Goal: Task Accomplishment & Management: Manage account settings

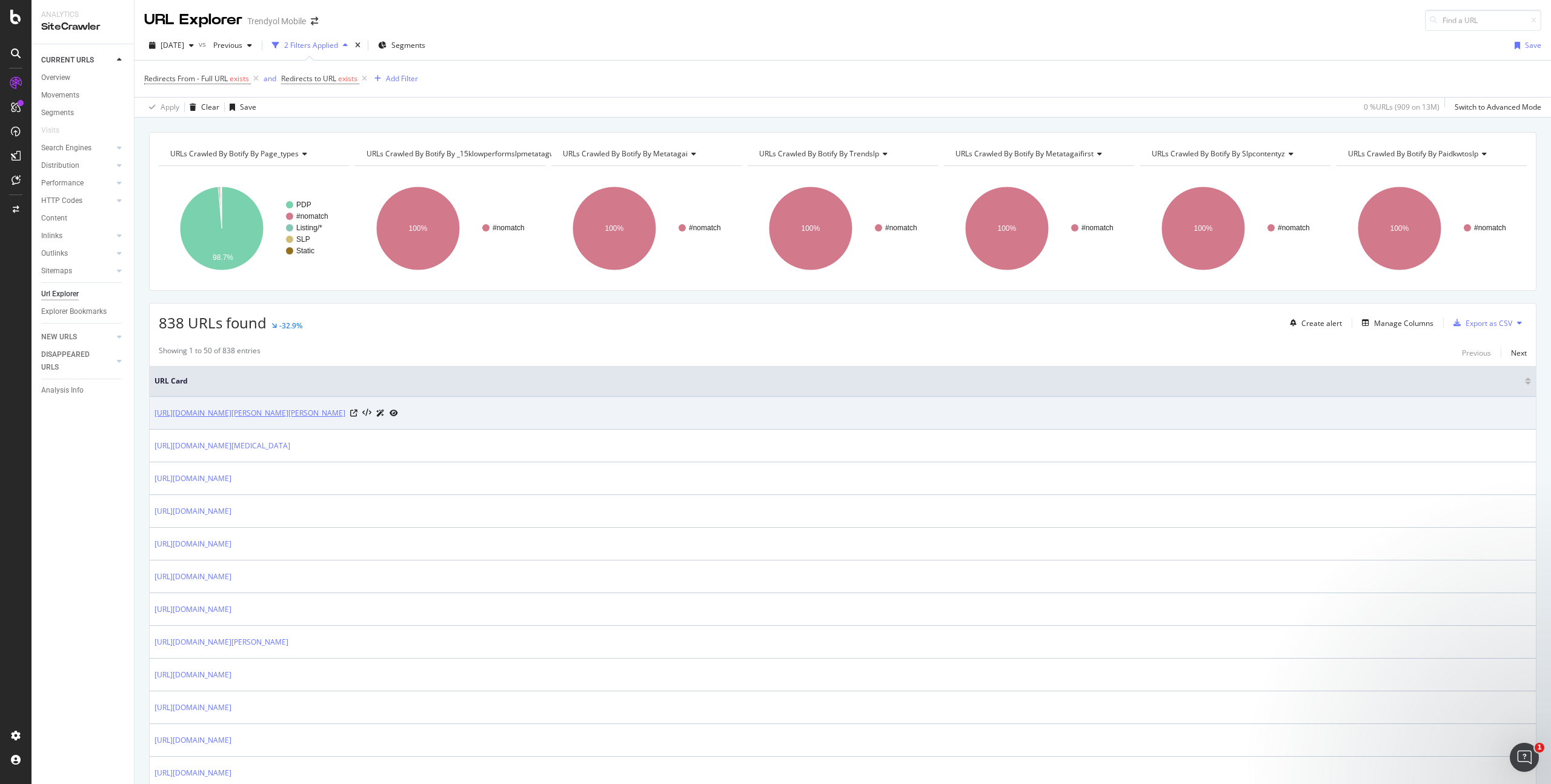
click at [302, 414] on link "[URL][DOMAIN_NAME][PERSON_NAME][PERSON_NAME]" at bounding box center [249, 413] width 191 height 12
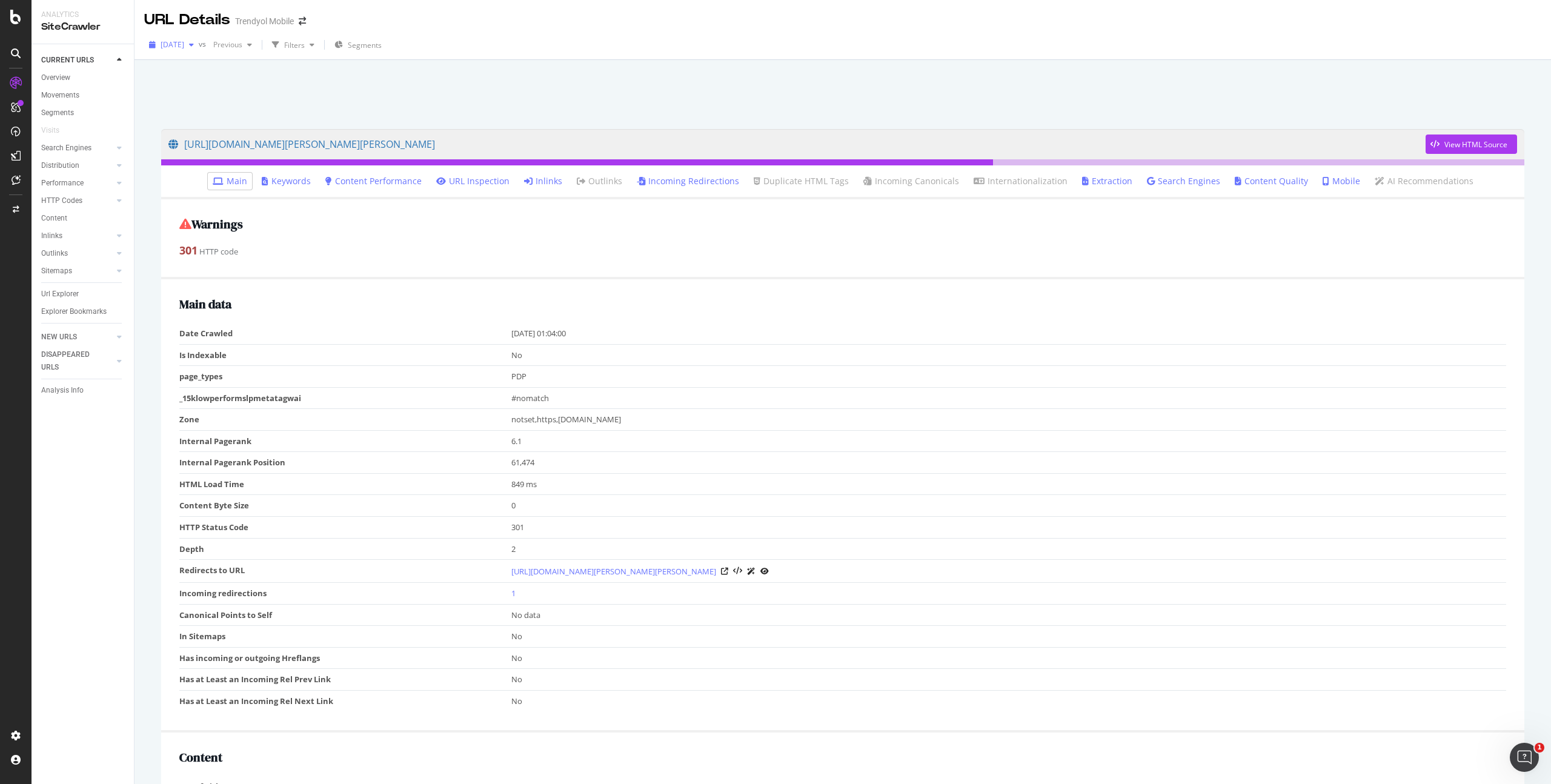
click at [194, 45] on icon "button" at bounding box center [192, 44] width 5 height 7
click at [365, 86] on div at bounding box center [842, 91] width 1387 height 51
click at [72, 111] on div "Segments" at bounding box center [58, 113] width 33 height 12
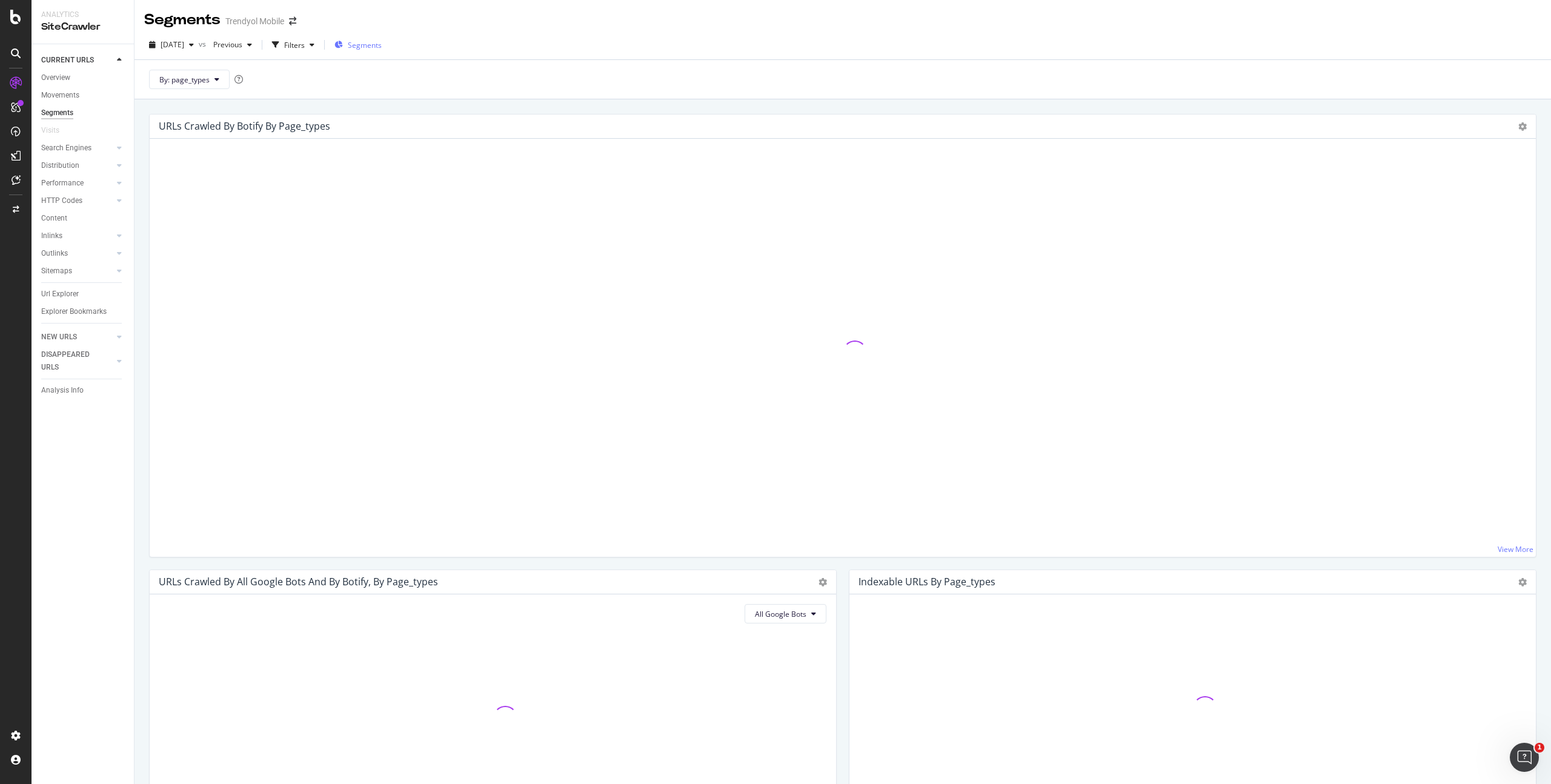
click at [375, 47] on span "Segments" at bounding box center [365, 44] width 34 height 10
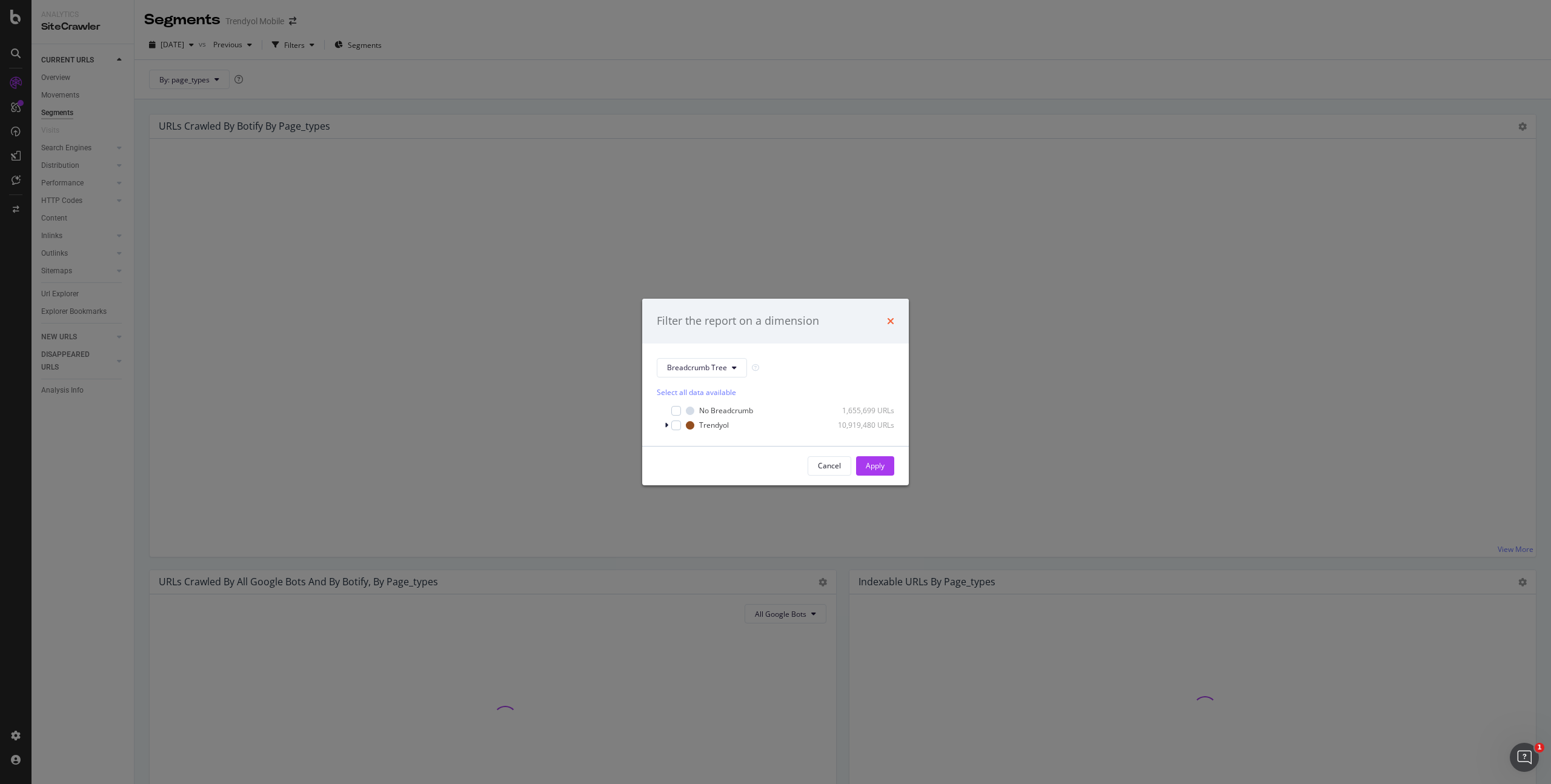
click at [894, 322] on icon "times" at bounding box center [890, 321] width 7 height 9
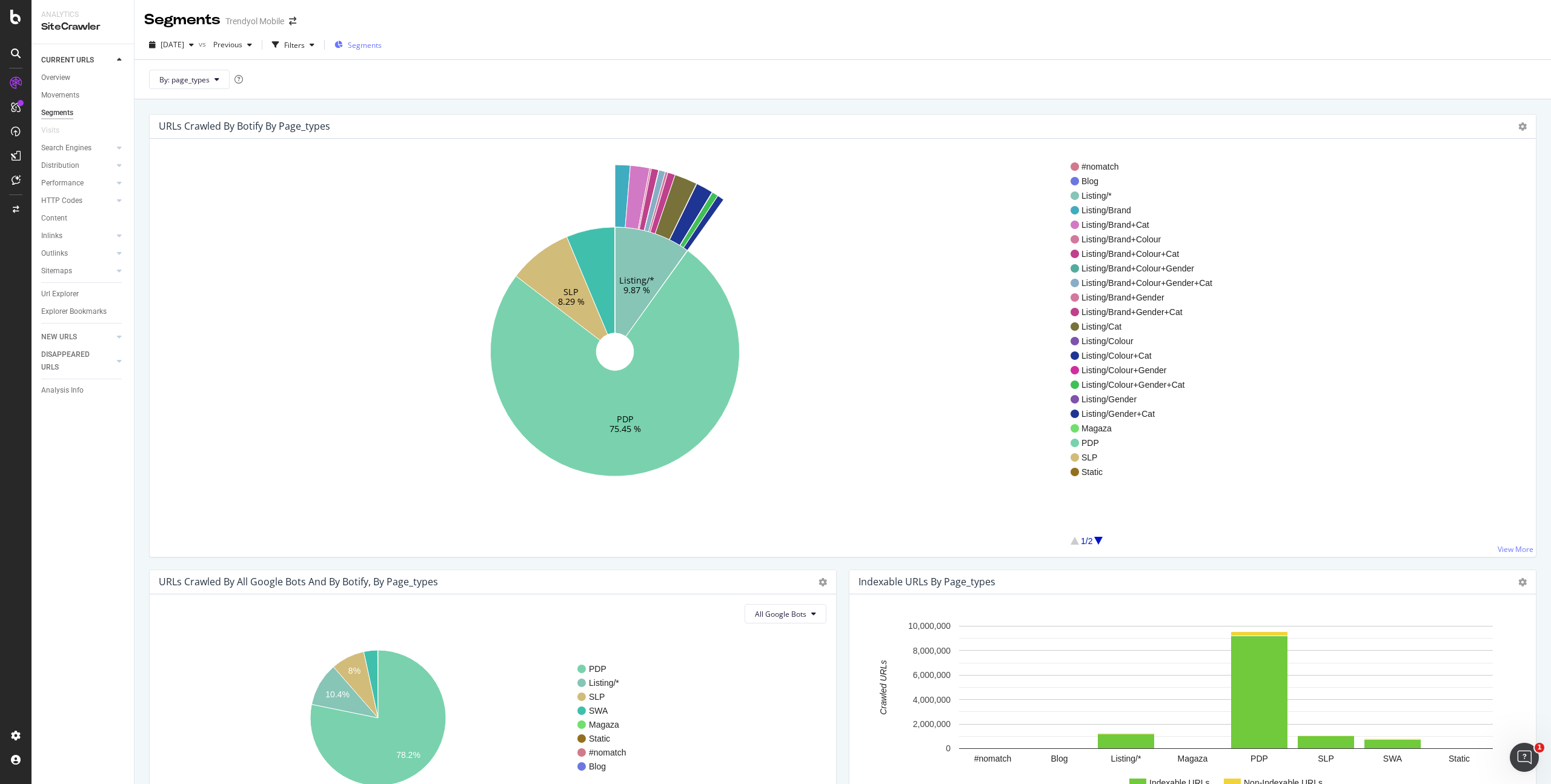
click at [381, 51] on div "Segments" at bounding box center [357, 44] width 47 height 18
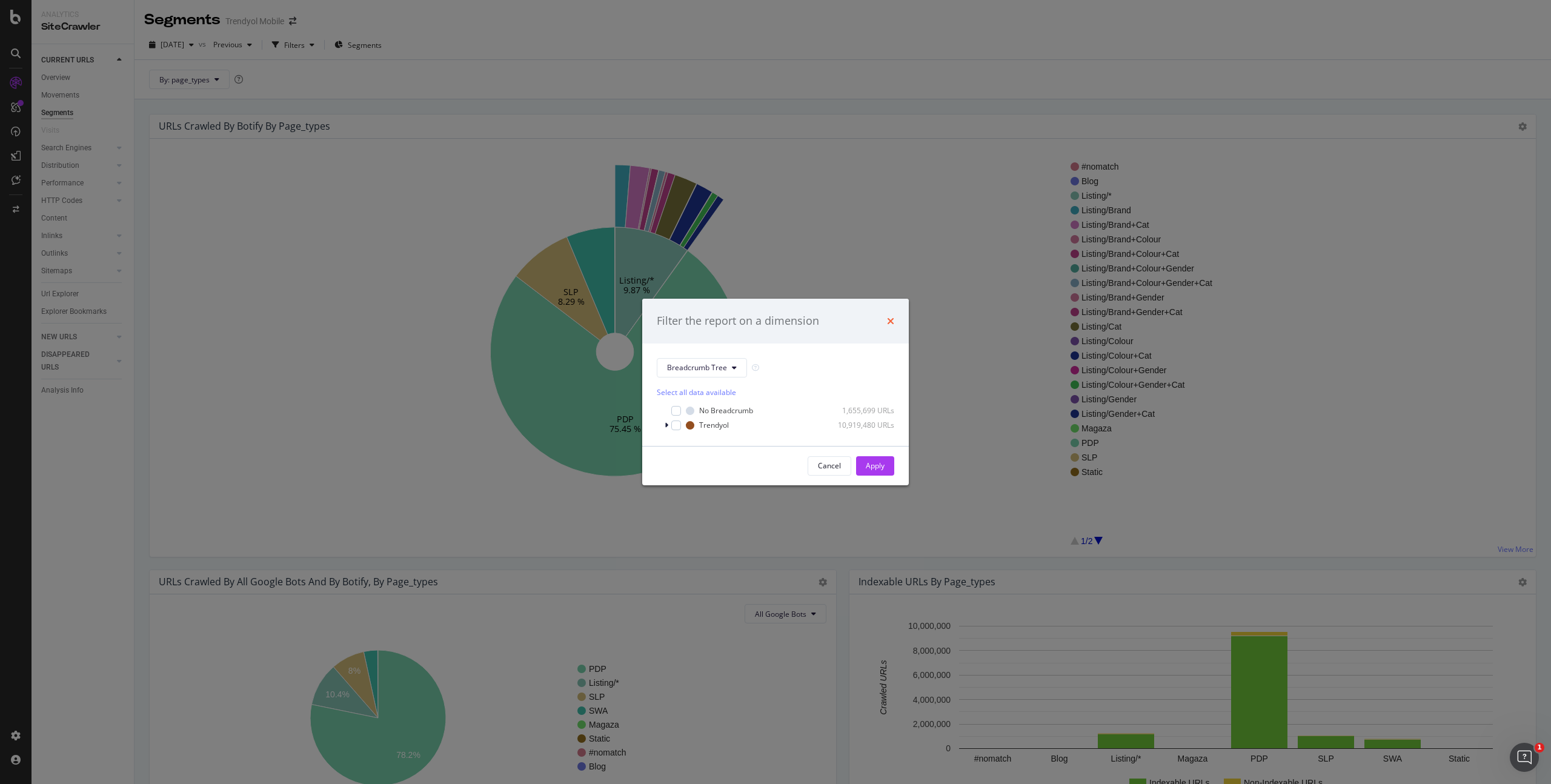
click at [888, 324] on icon "times" at bounding box center [890, 321] width 7 height 9
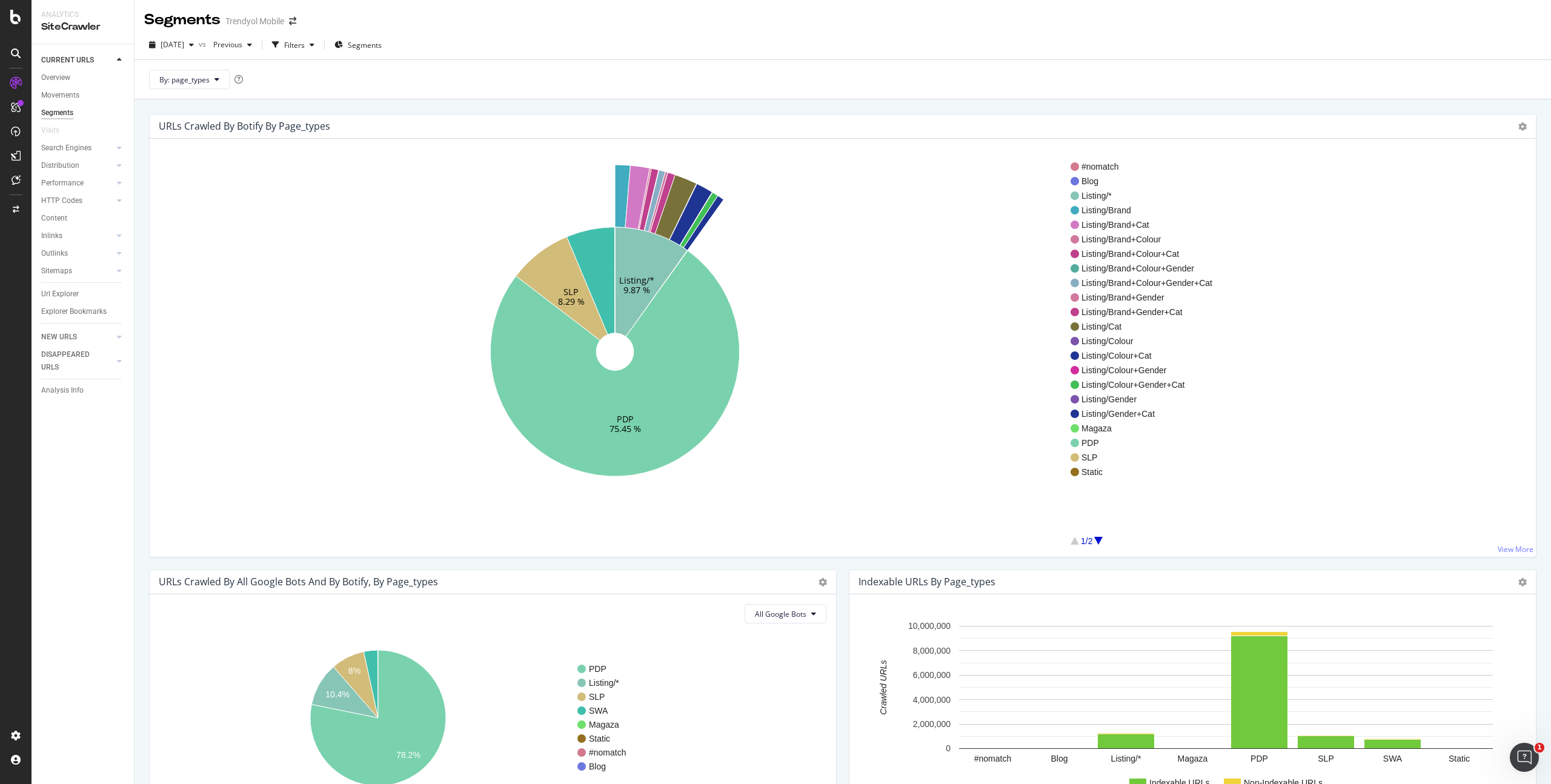
click at [16, 23] on icon at bounding box center [16, 16] width 11 height 15
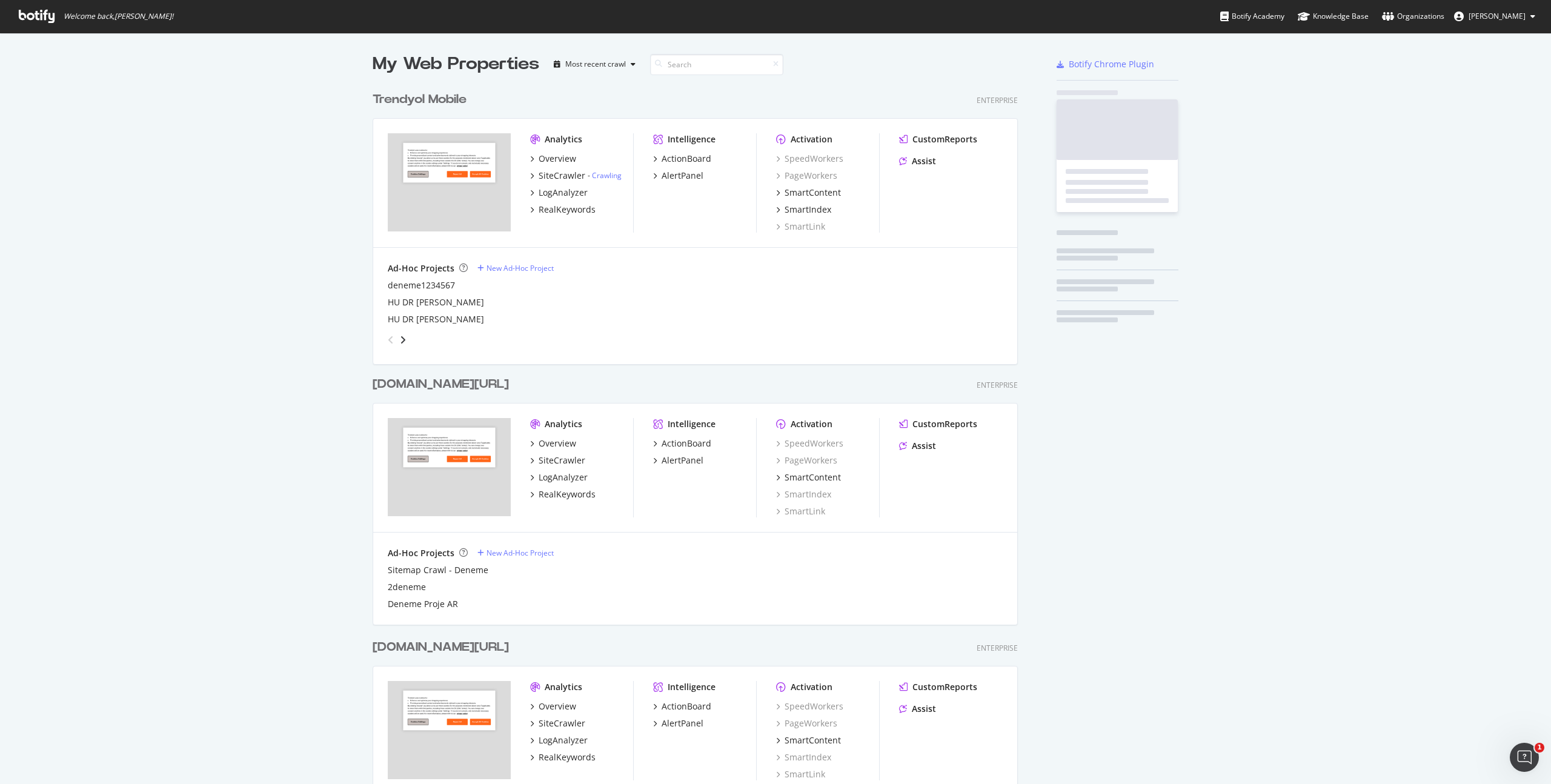
scroll to position [784, 1551]
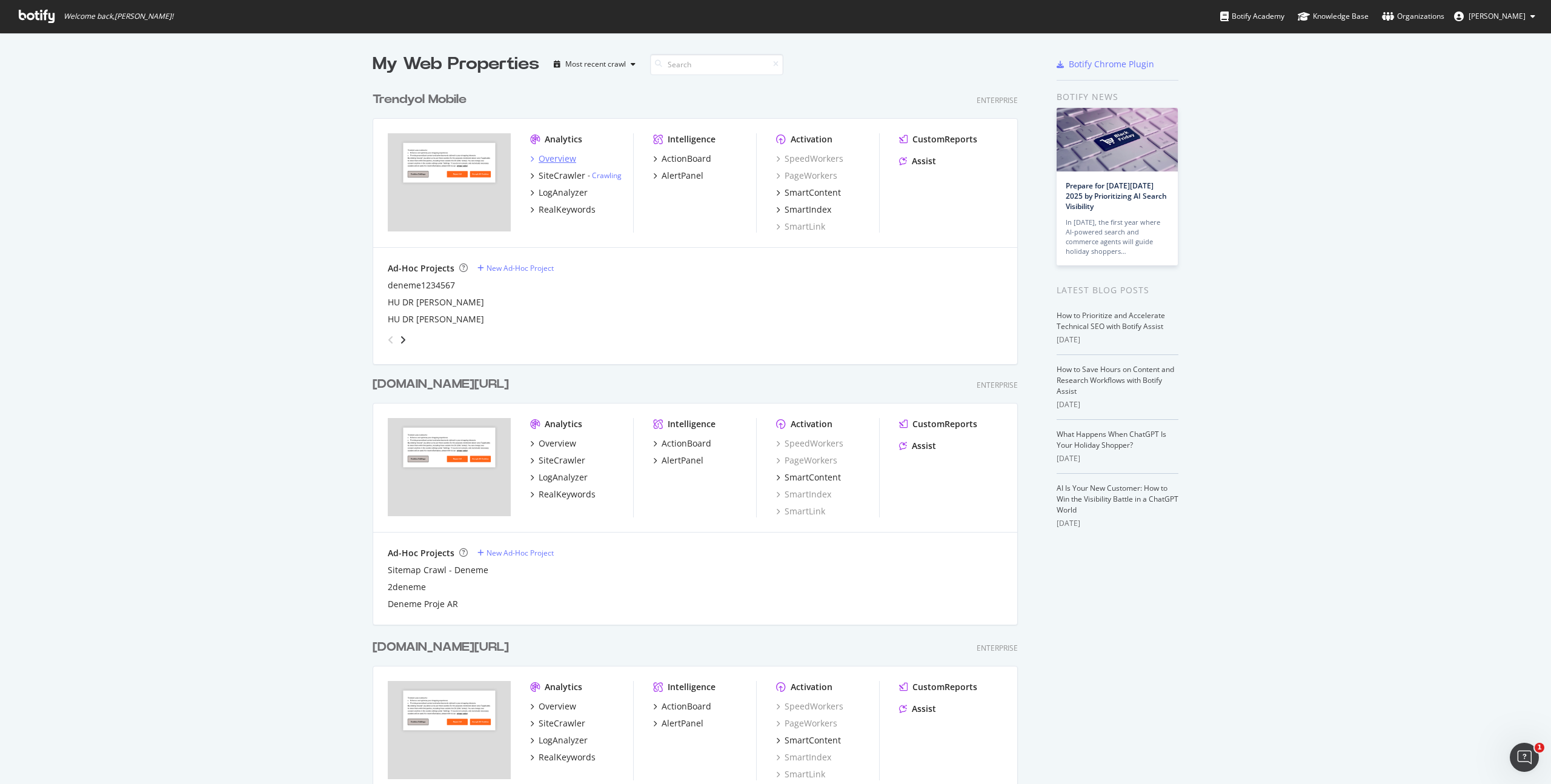
click at [565, 159] on div "Overview" at bounding box center [557, 159] width 37 height 12
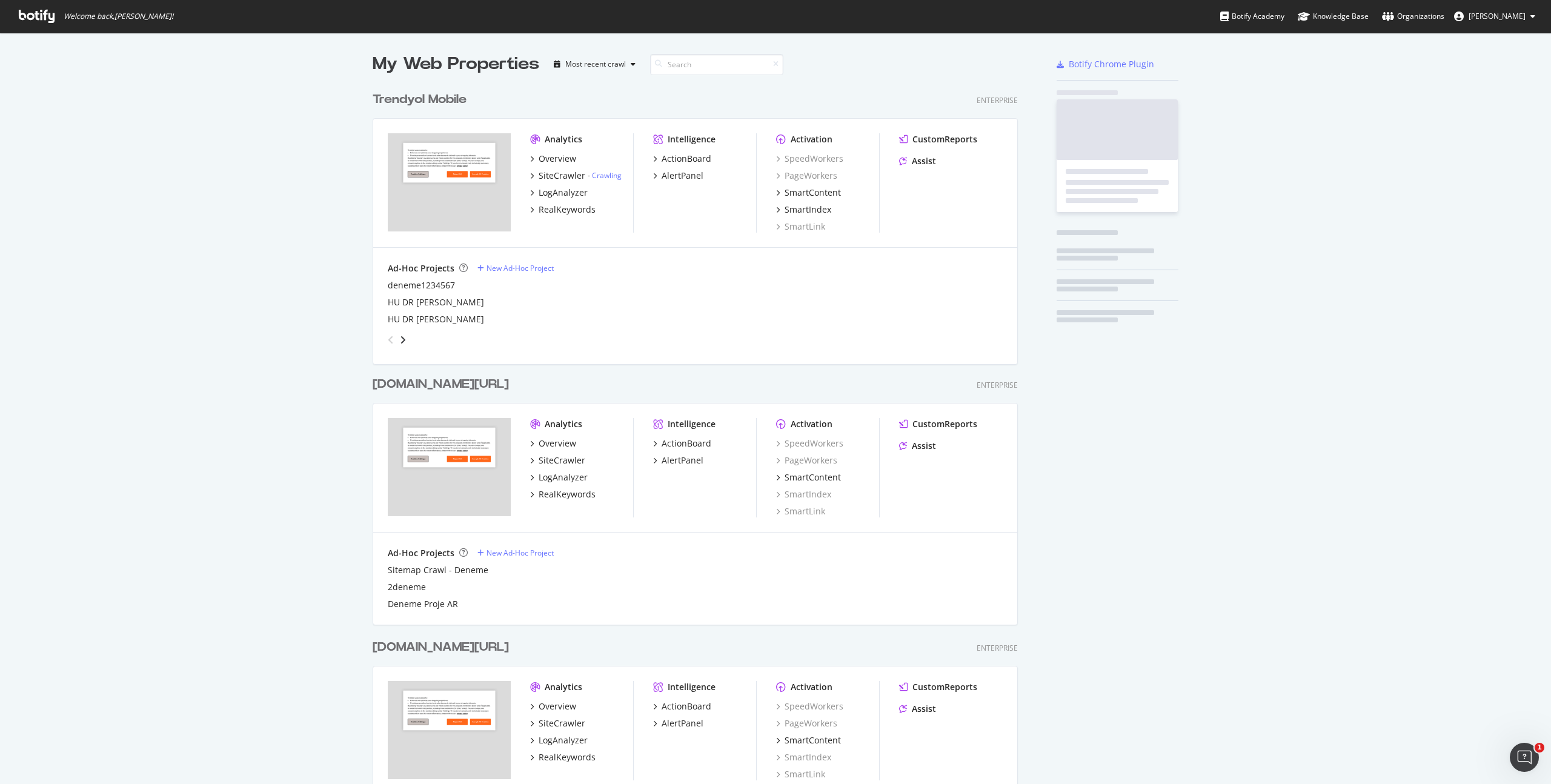
scroll to position [784, 1551]
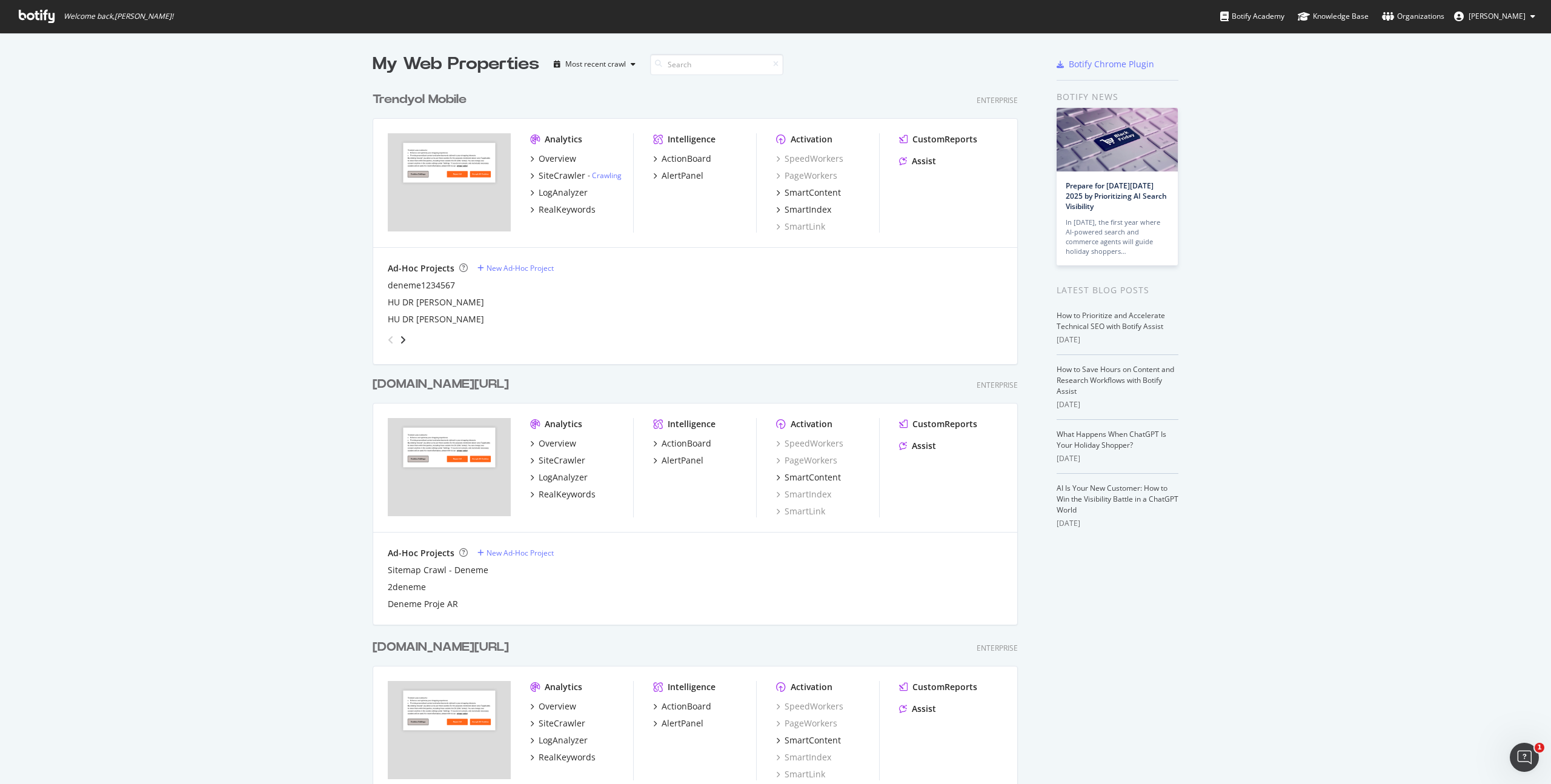
click at [432, 100] on div "Trendyol Mobile" at bounding box center [419, 100] width 94 height 18
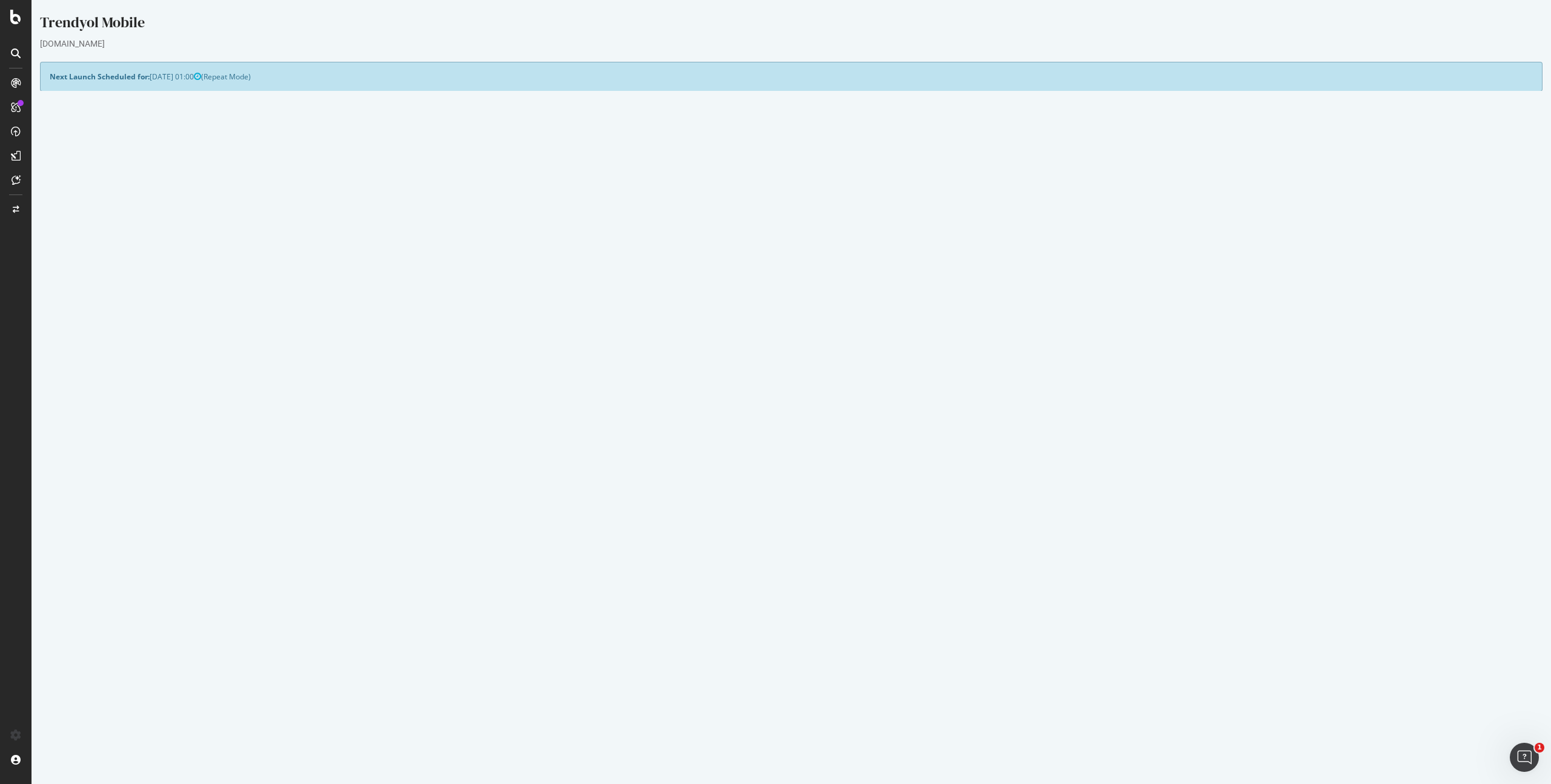
click at [413, 435] on link "Modify Project's Settings" at bounding box center [412, 434] width 111 height 19
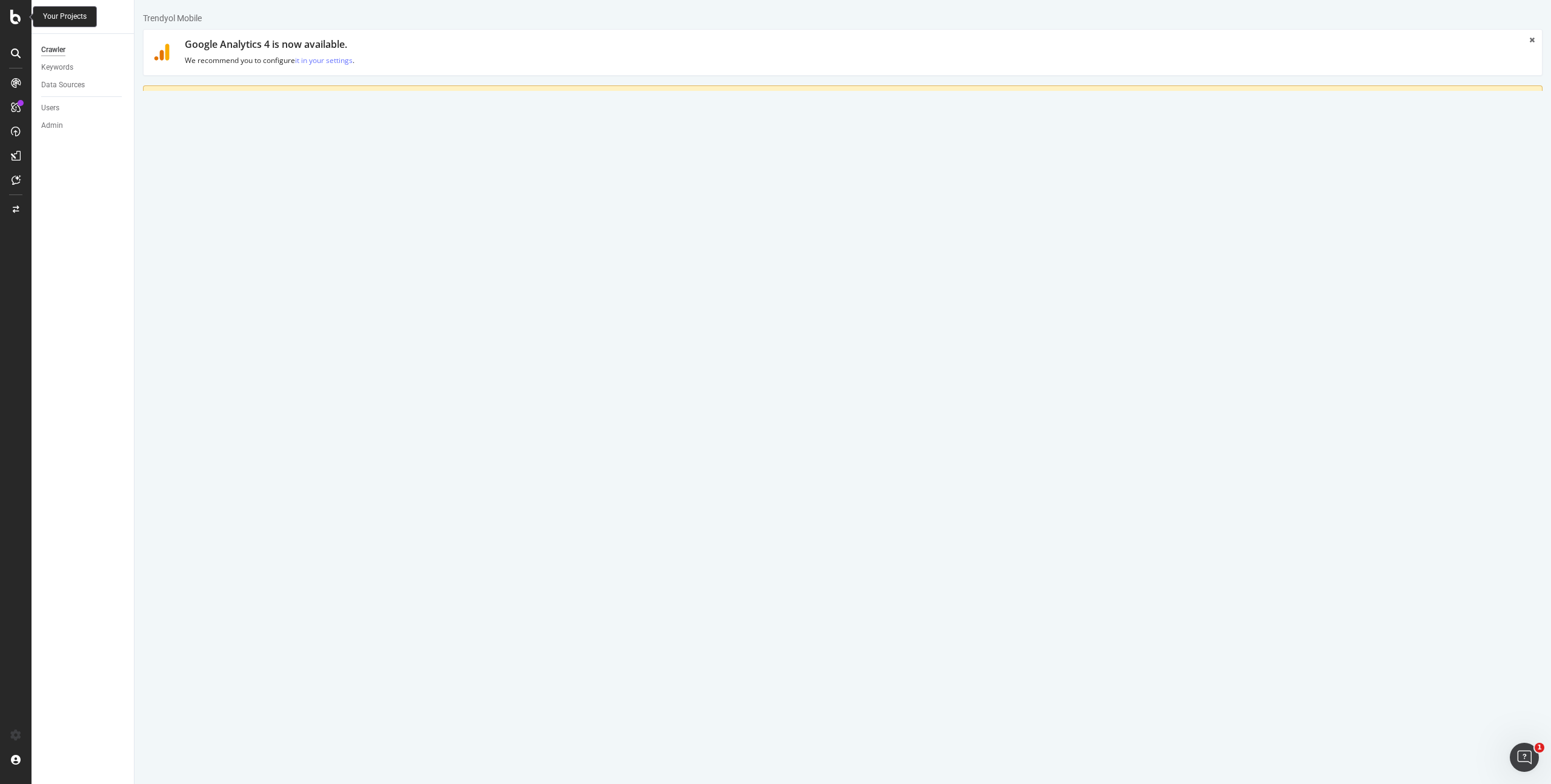
click at [15, 22] on icon at bounding box center [16, 16] width 11 height 15
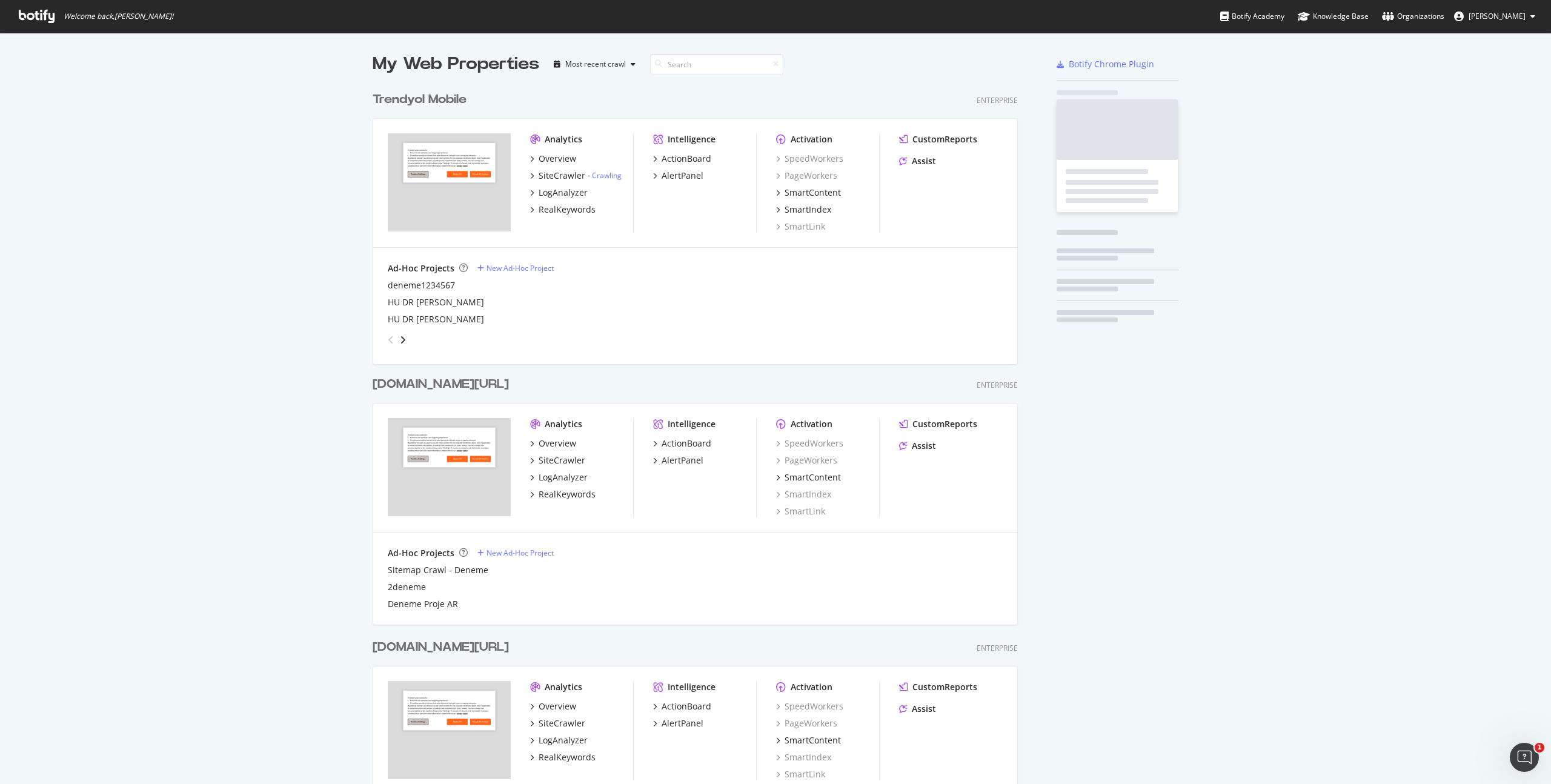
scroll to position [784, 1551]
